Goal: Find specific page/section: Find specific page/section

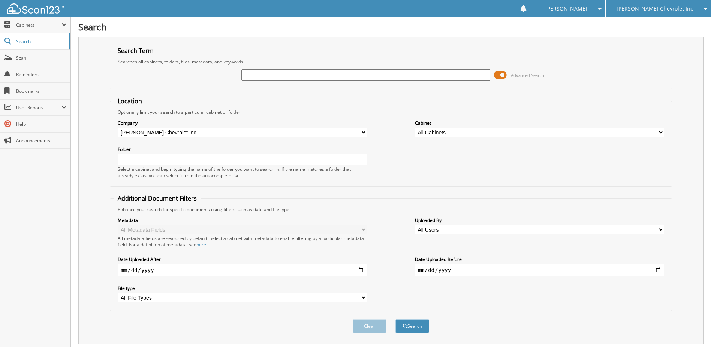
click at [270, 78] on input "text" at bounding box center [366, 74] width 249 height 11
type input "230828"
click at [396, 319] on button "Search" at bounding box center [413, 326] width 34 height 14
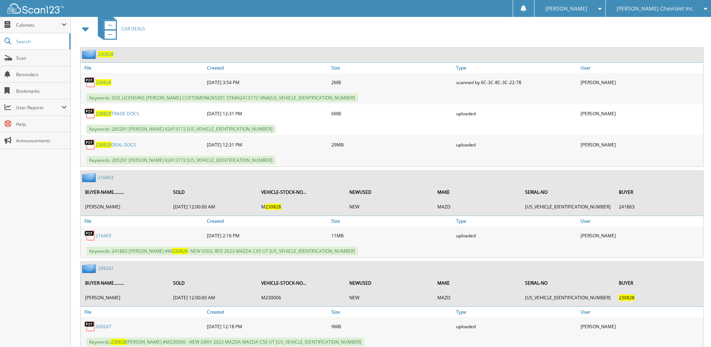
scroll to position [366, 0]
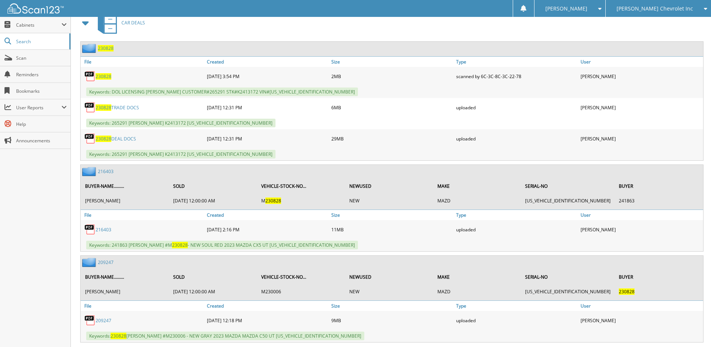
click at [102, 48] on span "230828" at bounding box center [106, 48] width 16 height 6
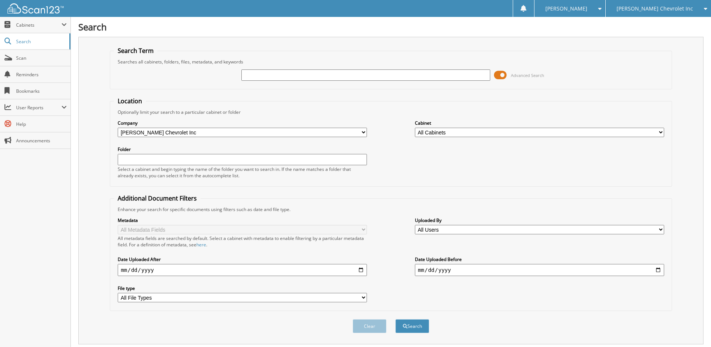
click at [259, 75] on input "text" at bounding box center [366, 74] width 249 height 11
type input "M"
click at [256, 75] on input "M" at bounding box center [366, 74] width 249 height 11
type input "231370"
click at [396, 319] on button "Search" at bounding box center [413, 326] width 34 height 14
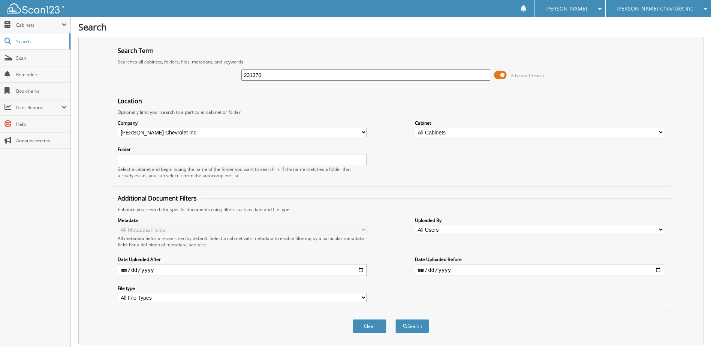
click at [503, 74] on span at bounding box center [500, 74] width 13 height 11
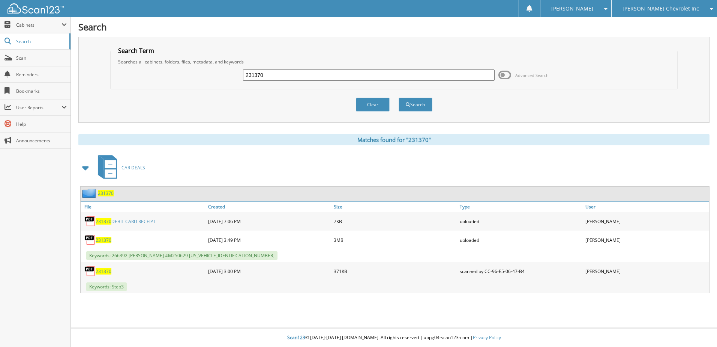
click at [104, 193] on span "231370" at bounding box center [106, 193] width 16 height 6
